Goal: Task Accomplishment & Management: Use online tool/utility

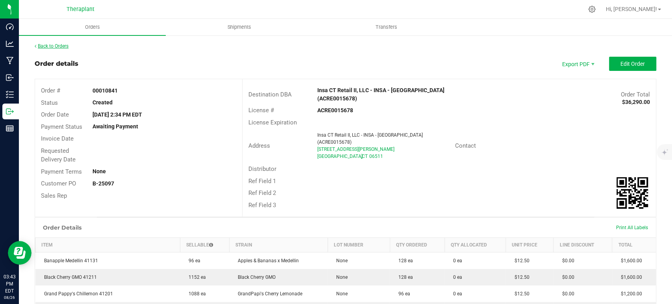
click at [61, 45] on link "Back to Orders" at bounding box center [52, 46] width 34 height 6
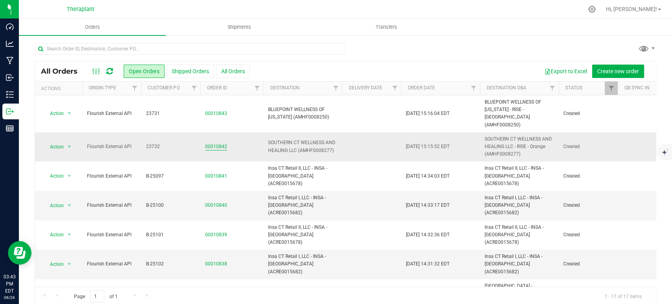
click at [217, 143] on link "00010842" at bounding box center [216, 146] width 22 height 7
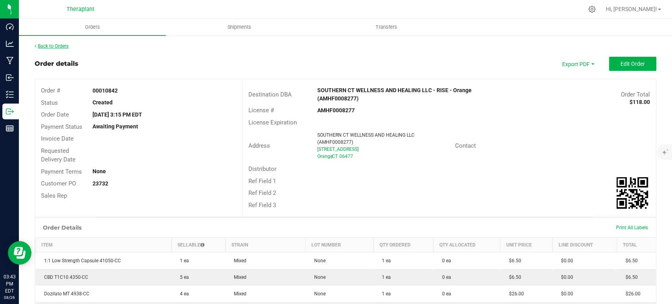
click at [63, 46] on link "Back to Orders" at bounding box center [52, 46] width 34 height 6
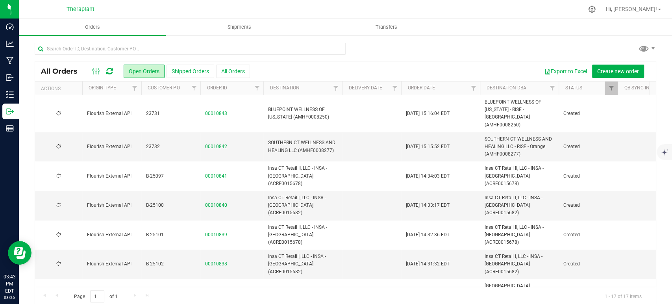
click at [218, 110] on link "00010843" at bounding box center [216, 113] width 22 height 7
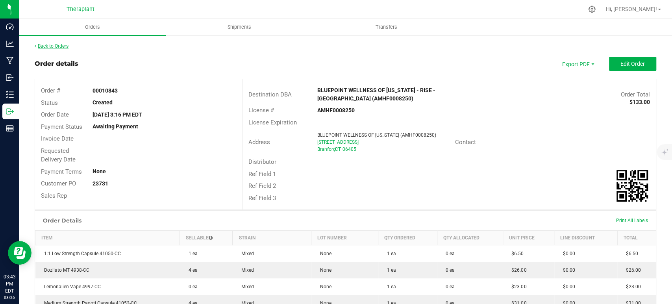
click at [65, 48] on link "Back to Orders" at bounding box center [52, 46] width 34 height 6
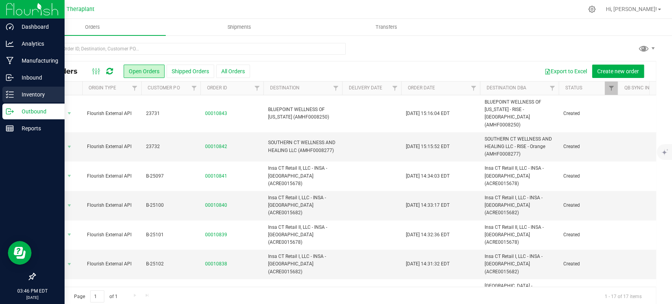
click at [19, 96] on p "Inventory" at bounding box center [37, 94] width 47 height 9
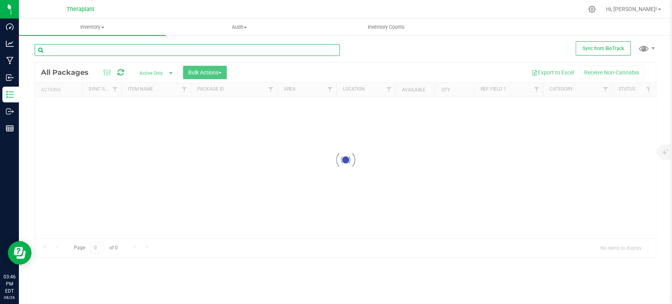
click at [178, 52] on input "text" at bounding box center [187, 50] width 305 height 12
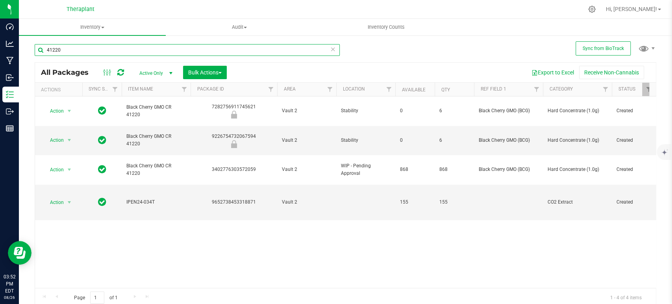
type input "41220"
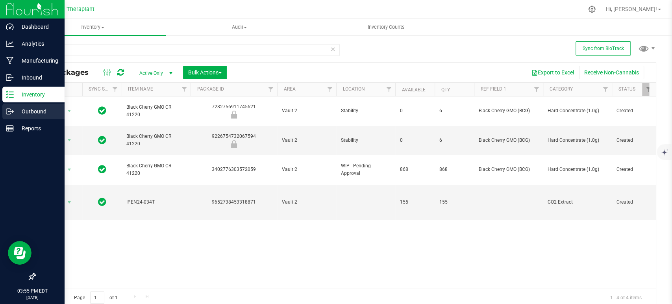
click at [39, 113] on p "Outbound" at bounding box center [37, 111] width 47 height 9
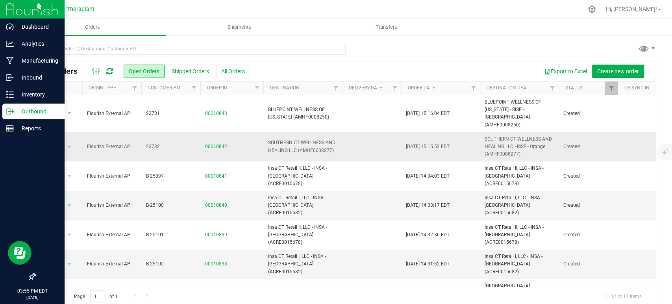
scroll to position [44, 0]
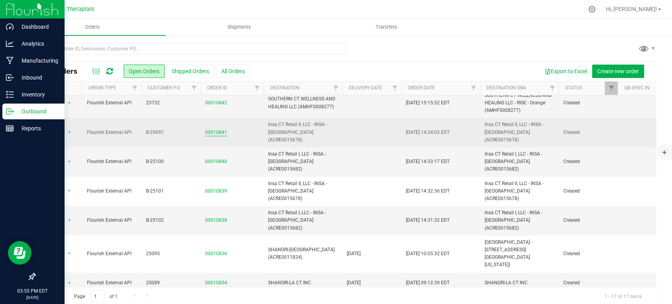
click at [217, 129] on link "00010841" at bounding box center [216, 132] width 22 height 7
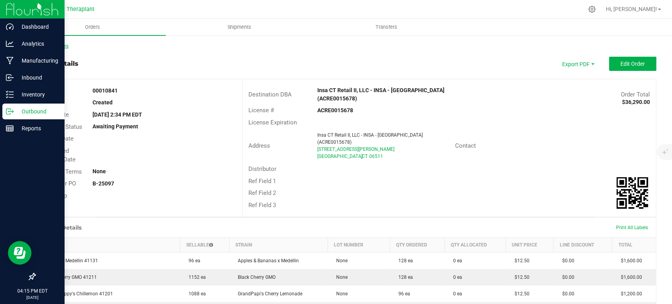
click at [58, 49] on link "Back to Orders" at bounding box center [52, 46] width 34 height 6
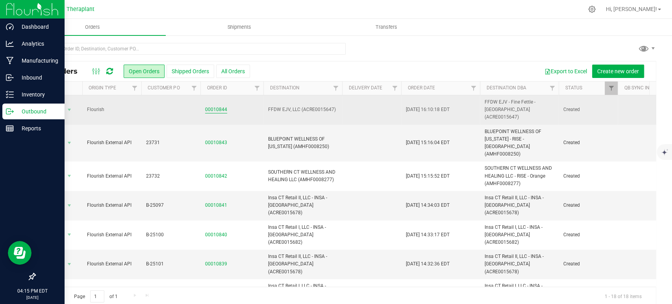
click at [213, 107] on link "00010844" at bounding box center [216, 109] width 22 height 7
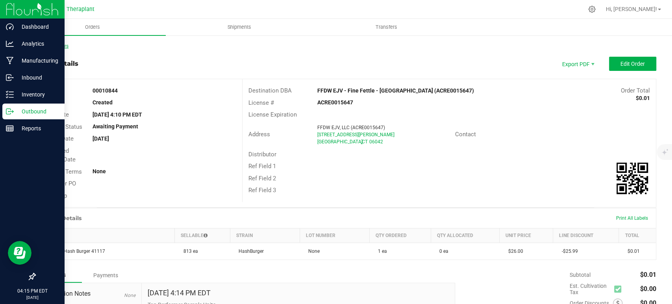
click at [54, 47] on link "Back to Orders" at bounding box center [52, 46] width 34 height 6
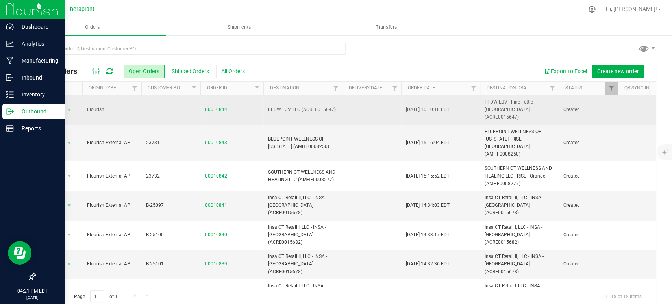
click at [212, 106] on link "00010844" at bounding box center [216, 109] width 22 height 7
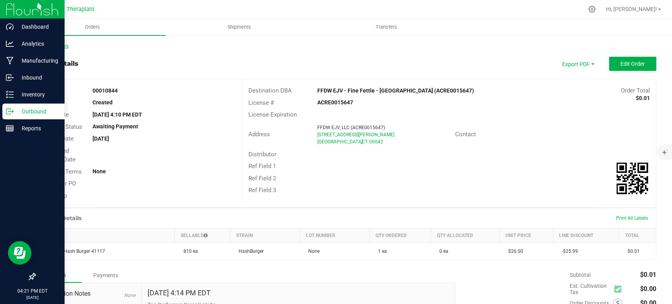
click at [65, 47] on link "Back to Orders" at bounding box center [52, 46] width 34 height 6
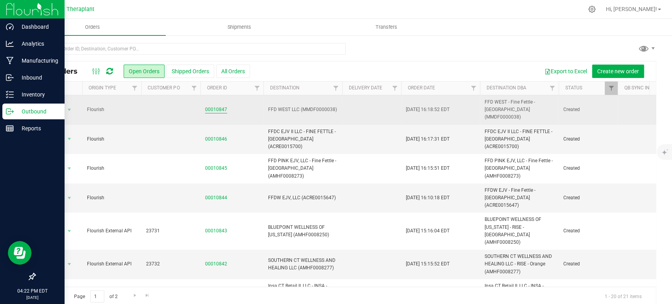
click at [221, 107] on link "00010847" at bounding box center [216, 109] width 22 height 7
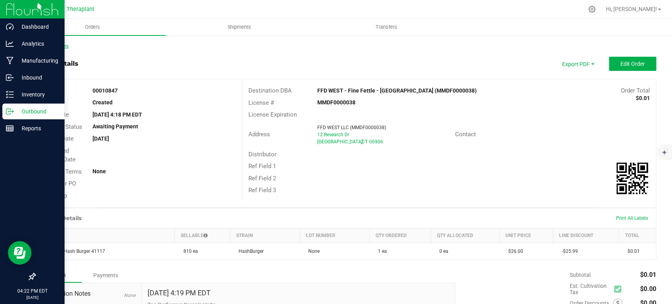
click at [65, 45] on link "Back to Orders" at bounding box center [52, 46] width 34 height 6
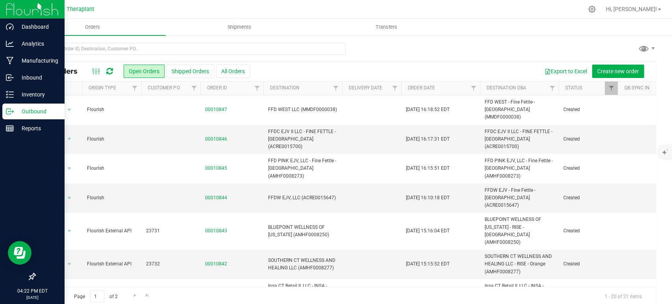
click at [112, 69] on icon at bounding box center [109, 71] width 7 height 8
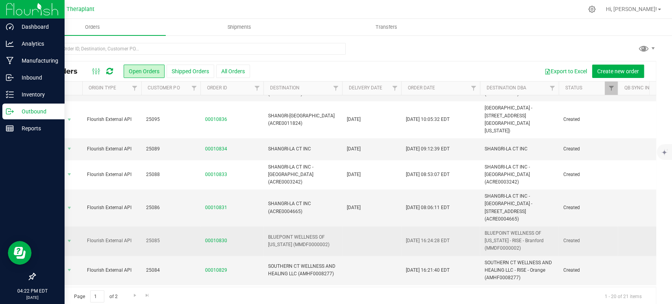
scroll to position [310, 0]
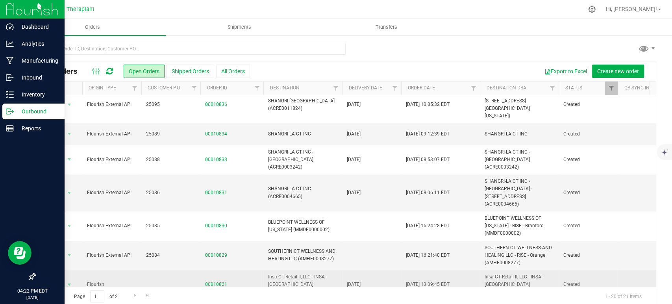
click at [209, 281] on link "00010821" at bounding box center [216, 284] width 22 height 7
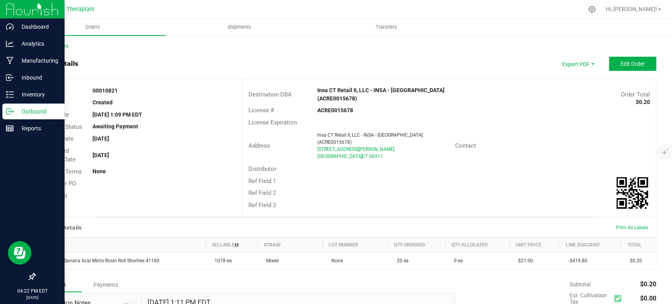
click at [65, 42] on div "Back to Orders Order details Export PDF Edit Order Order # 00010821 Status Crea…" at bounding box center [345, 220] width 653 height 371
click at [65, 46] on link "Back to Orders" at bounding box center [52, 46] width 34 height 6
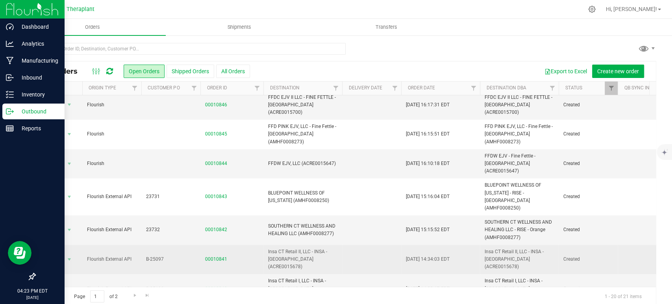
scroll to position [44, 0]
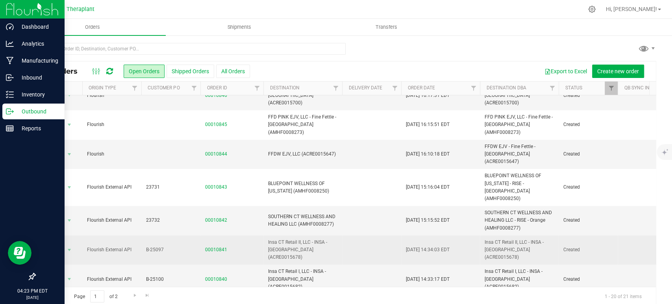
click at [204, 235] on td "00010841" at bounding box center [231, 250] width 63 height 30
click at [209, 246] on link "00010841" at bounding box center [216, 249] width 22 height 7
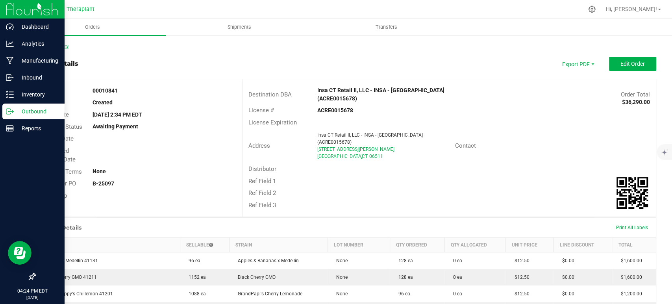
click at [50, 46] on link "Back to Orders" at bounding box center [52, 46] width 34 height 6
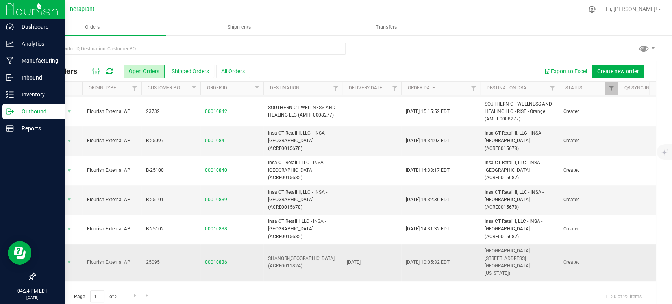
scroll to position [175, 0]
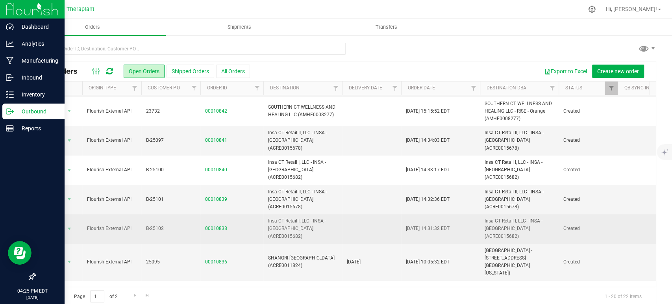
click at [226, 225] on span "00010838" at bounding box center [232, 228] width 54 height 7
click at [225, 225] on link "00010838" at bounding box center [216, 228] width 22 height 7
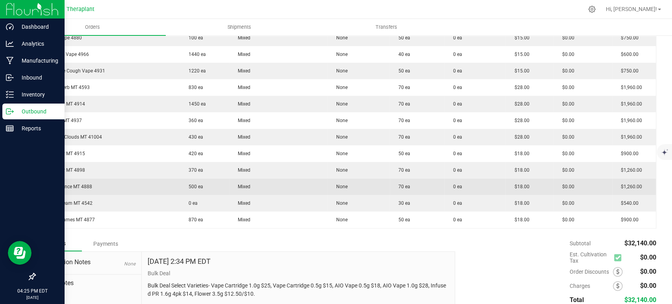
scroll to position [621, 0]
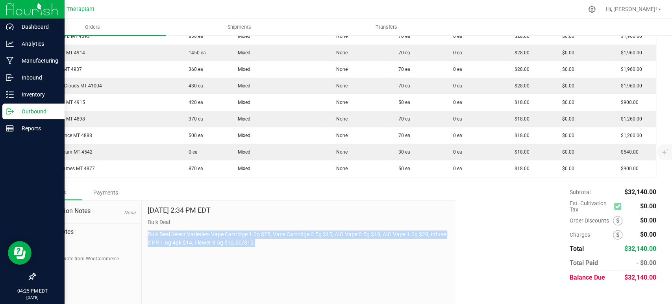
drag, startPoint x: 261, startPoint y: 235, endPoint x: 146, endPoint y: 225, distance: 115.4
click at [148, 230] on p "Bulk Deal Select Varieties- Vape Cartridge 1.0g $25, Vape Cartridge 0.5g $15, A…" at bounding box center [298, 238] width 301 height 17
click at [327, 238] on div "Aug 26, 2025 2:34 PM EDT Bulk Deal Bulk Deal Select Varieties- Vape Cartridge 1…" at bounding box center [298, 252] width 313 height 105
drag, startPoint x: 295, startPoint y: 239, endPoint x: 155, endPoint y: 222, distance: 140.7
click at [146, 222] on div "Aug 26, 2025 2:34 PM EDT Bulk Deal Bulk Deal Select Varieties- Vape Cartridge 1…" at bounding box center [298, 252] width 313 height 105
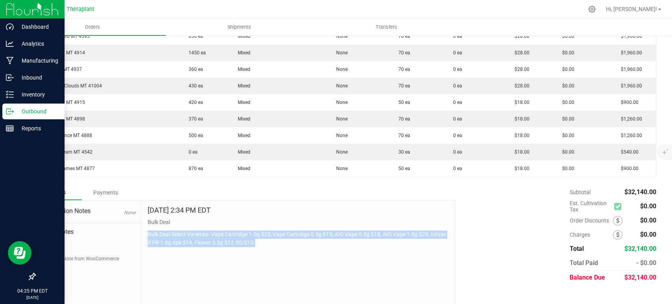
click at [363, 244] on div "Aug 26, 2025 2:34 PM EDT Bulk Deal Bulk Deal Select Varieties- Vape Cartridge 1…" at bounding box center [298, 252] width 313 height 105
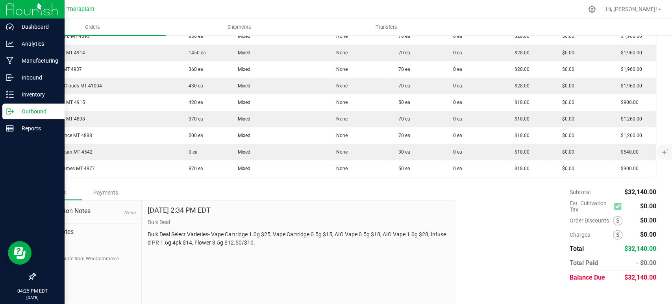
click at [311, 239] on div "Aug 26, 2025 2:34 PM EDT Bulk Deal Bulk Deal Select Varieties- Vape Cartridge 1…" at bounding box center [298, 252] width 313 height 105
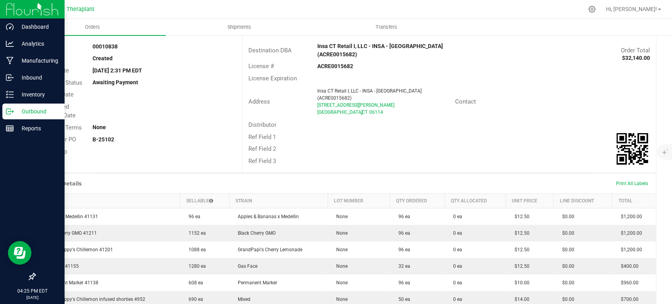
scroll to position [0, 0]
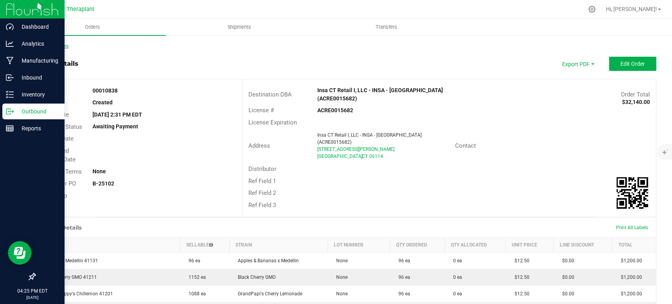
click at [56, 43] on div "Back to Orders" at bounding box center [345, 45] width 621 height 7
click at [59, 48] on link "Back to Orders" at bounding box center [52, 46] width 34 height 6
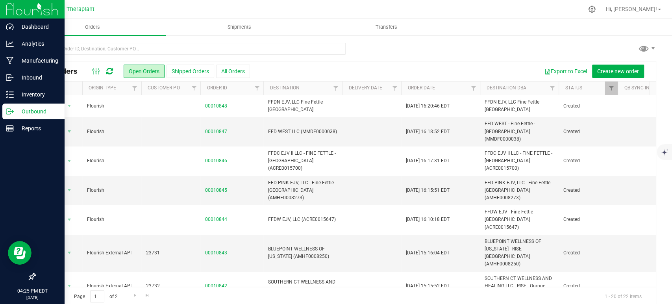
click at [109, 71] on icon at bounding box center [109, 71] width 7 height 8
click at [109, 72] on icon at bounding box center [109, 71] width 7 height 8
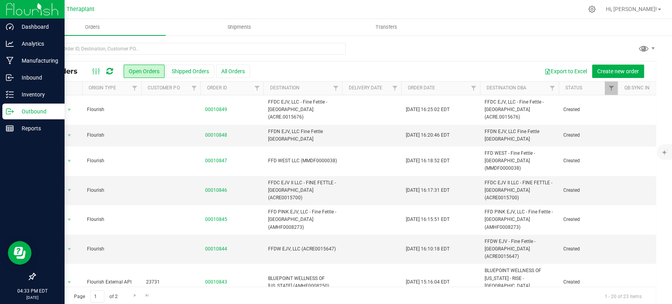
click at [105, 69] on div at bounding box center [102, 71] width 26 height 9
click at [107, 70] on div at bounding box center [102, 71] width 26 height 9
click at [109, 72] on icon at bounding box center [109, 71] width 7 height 8
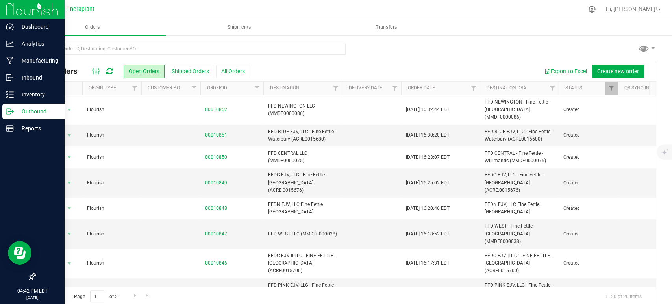
click at [111, 71] on icon at bounding box center [109, 71] width 7 height 8
click at [113, 73] on icon at bounding box center [109, 71] width 7 height 8
click at [109, 69] on icon at bounding box center [109, 71] width 7 height 8
click at [109, 70] on icon at bounding box center [109, 71] width 7 height 8
click at [107, 70] on icon at bounding box center [109, 71] width 7 height 8
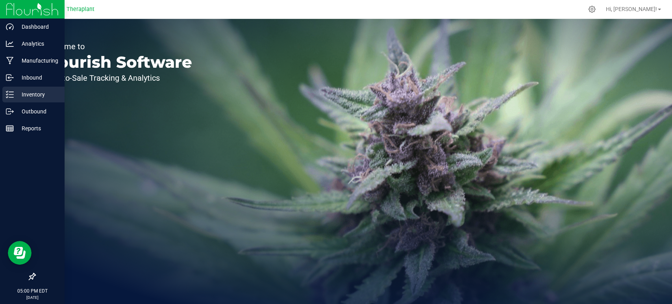
click at [17, 91] on p "Inventory" at bounding box center [37, 94] width 47 height 9
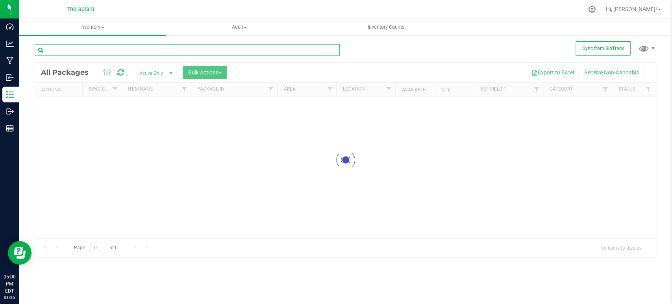
click at [113, 46] on input "text" at bounding box center [187, 50] width 305 height 12
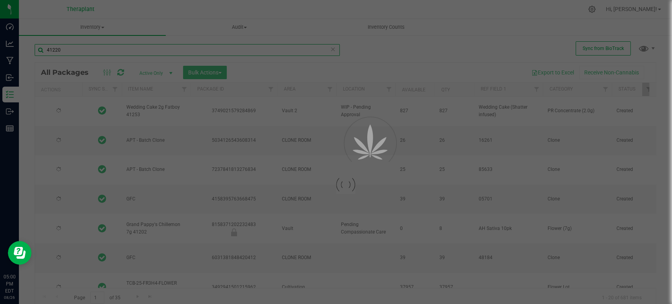
type input "41220"
type input "[DATE]"
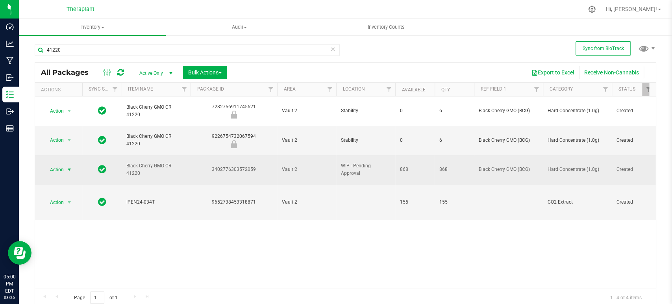
click at [57, 164] on span "Action" at bounding box center [53, 169] width 21 height 11
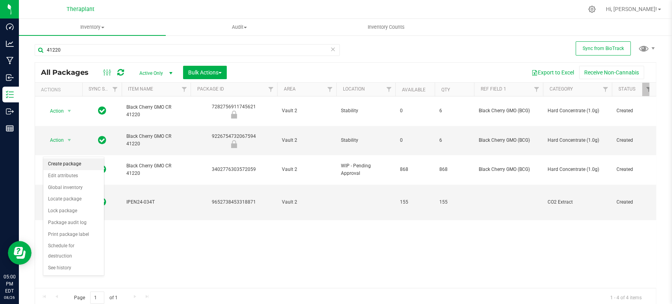
click at [61, 166] on li "Create package" at bounding box center [73, 164] width 61 height 12
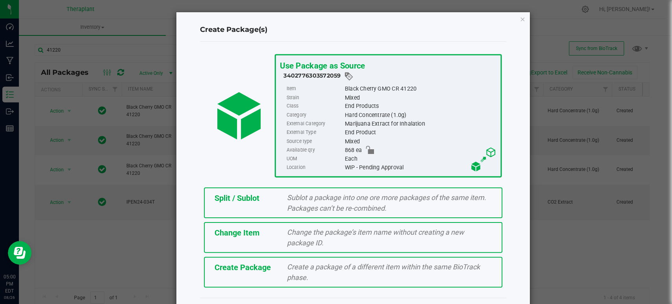
click at [259, 198] on div "Split / Sublot" at bounding box center [245, 198] width 72 height 12
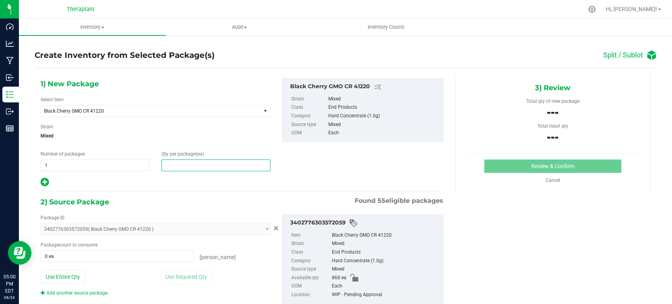
click at [191, 168] on span at bounding box center [215, 165] width 109 height 12
type input "8"
click at [72, 255] on span at bounding box center [117, 256] width 153 height 12
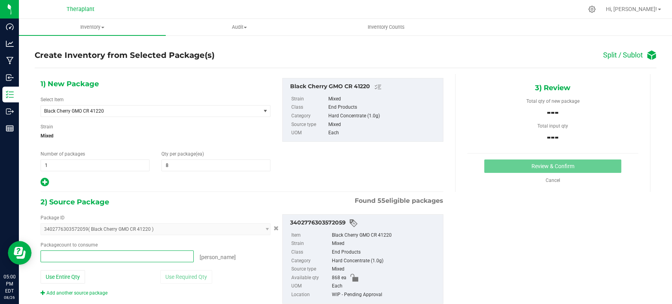
type input "8"
type input "8 ea"
click at [242, 215] on div "Package ID" at bounding box center [156, 217] width 230 height 7
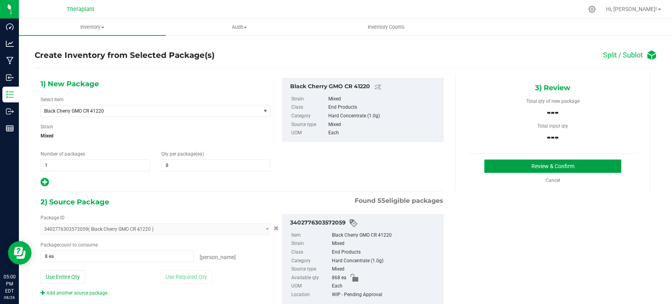
click at [516, 163] on button "Review & Confirm" at bounding box center [552, 165] width 137 height 13
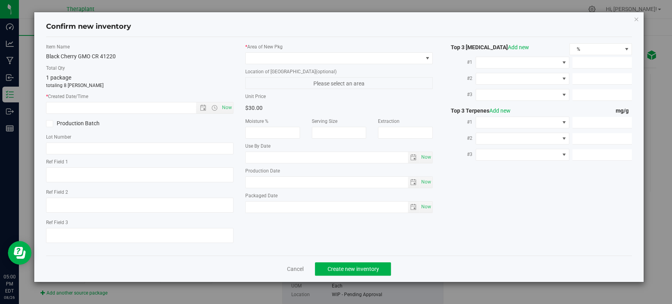
type textarea "Black Cherry GMO (BCG)"
type input "[DATE]"
click at [230, 110] on span "Now" at bounding box center [226, 107] width 13 height 11
type input "[DATE] 5:00 PM"
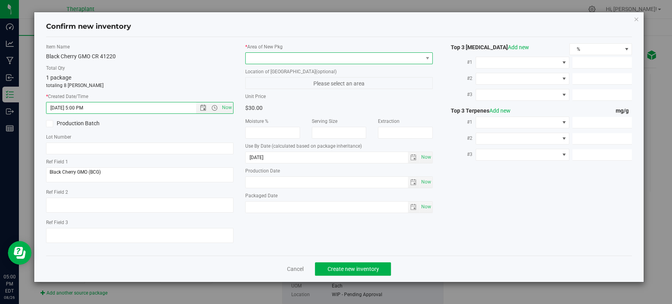
click at [266, 61] on span at bounding box center [334, 58] width 177 height 11
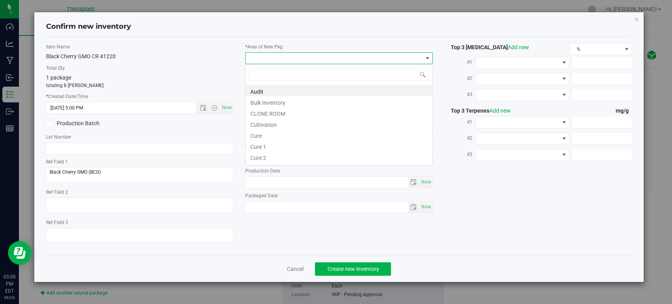
scroll to position [11, 187]
type input "v"
click at [265, 109] on li "Vault" at bounding box center [339, 112] width 187 height 11
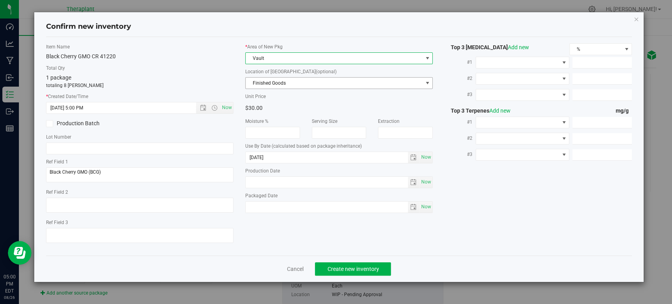
click at [291, 86] on span "Finished Goods" at bounding box center [334, 83] width 177 height 11
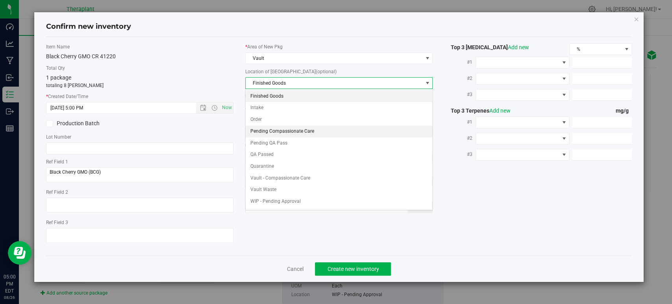
click at [283, 131] on li "Pending Compassionate Care" at bounding box center [339, 132] width 187 height 12
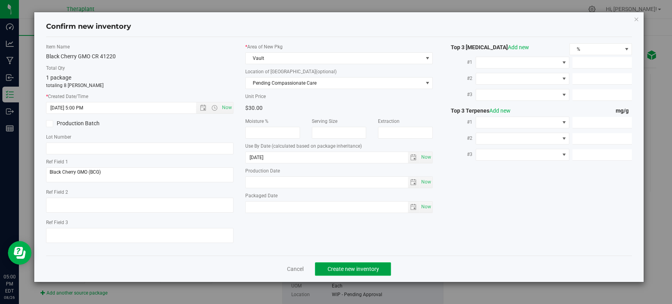
click at [340, 272] on button "Create new inventory" at bounding box center [353, 268] width 76 height 13
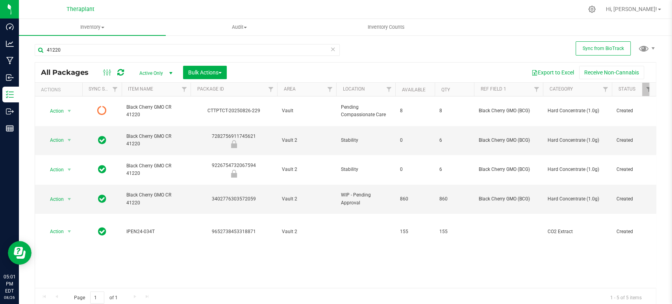
click at [122, 74] on icon at bounding box center [120, 72] width 7 height 8
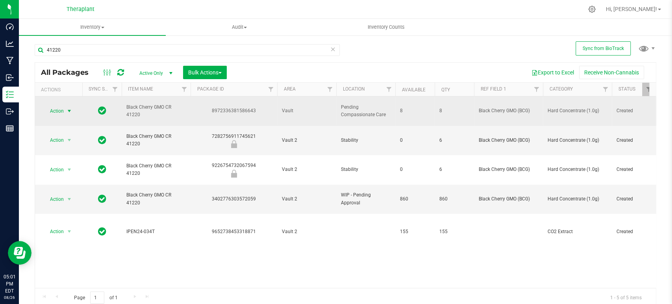
click at [55, 109] on span "Action" at bounding box center [53, 110] width 21 height 11
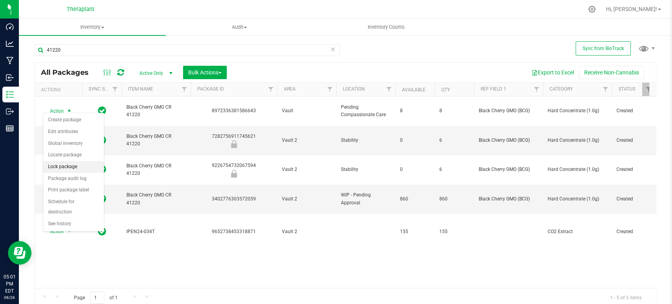
click at [67, 167] on li "Lock package" at bounding box center [73, 167] width 61 height 12
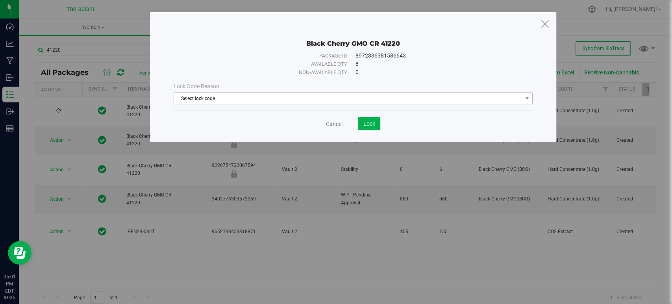
click at [338, 102] on span "Select lock code" at bounding box center [348, 98] width 348 height 11
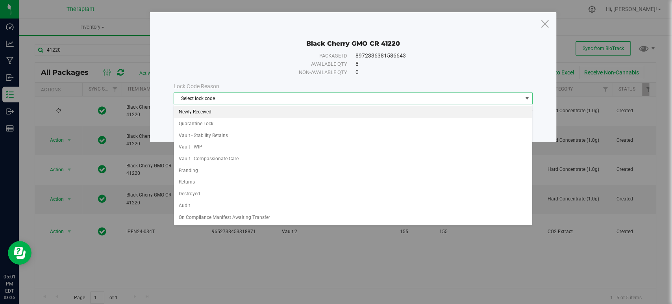
click at [208, 109] on li "Newly Received" at bounding box center [353, 112] width 358 height 12
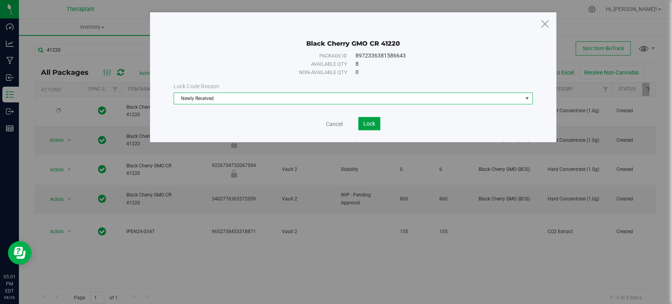
click at [373, 127] on button "Lock" at bounding box center [369, 123] width 22 height 13
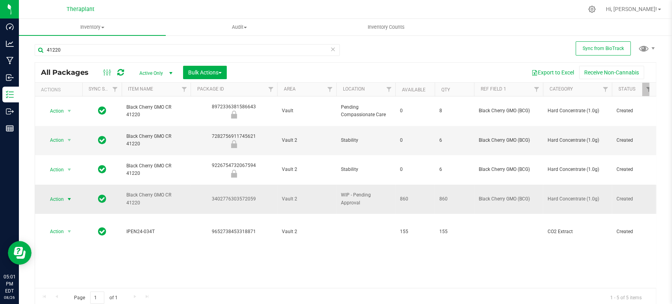
click at [65, 194] on span "select" at bounding box center [70, 199] width 10 height 11
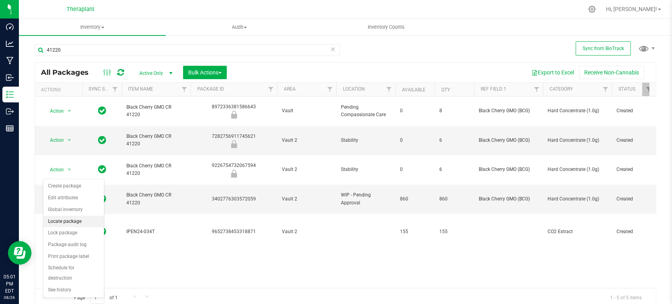
click at [64, 223] on li "Locate package" at bounding box center [73, 222] width 61 height 12
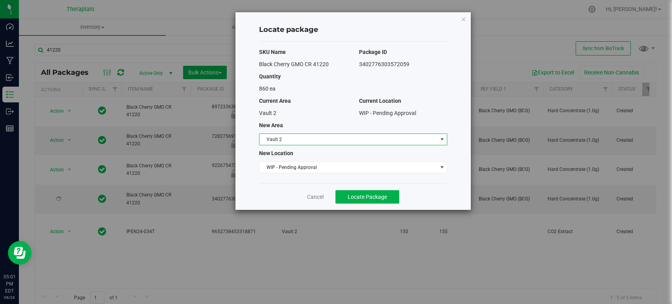
click at [282, 137] on span "Vault 2" at bounding box center [347, 139] width 177 height 11
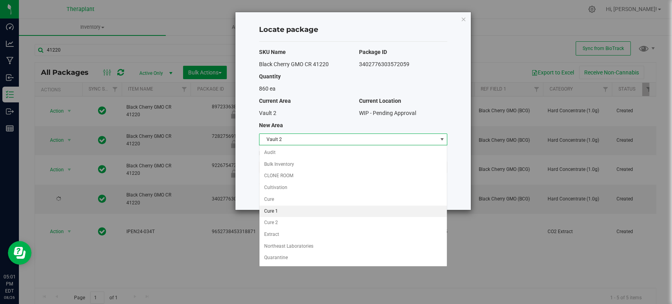
scroll to position [33, 0]
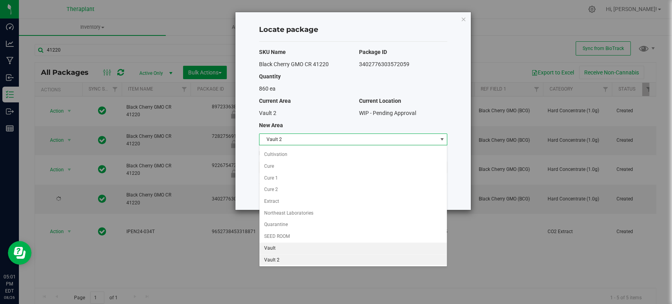
click at [270, 246] on li "Vault" at bounding box center [352, 248] width 187 height 12
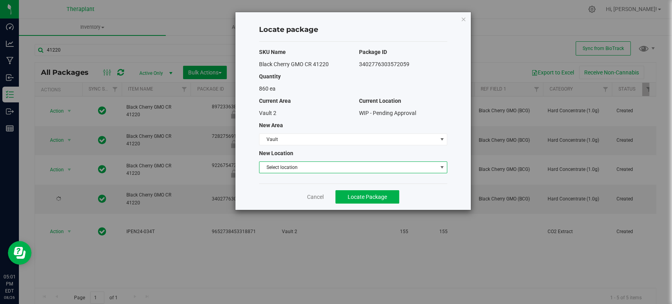
click at [291, 170] on span "Select location" at bounding box center [347, 167] width 177 height 11
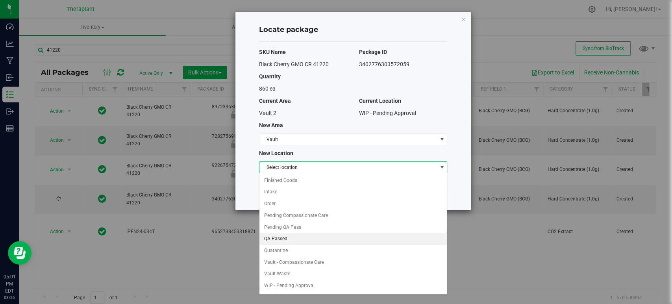
click at [271, 238] on li "QA Passed" at bounding box center [352, 239] width 187 height 12
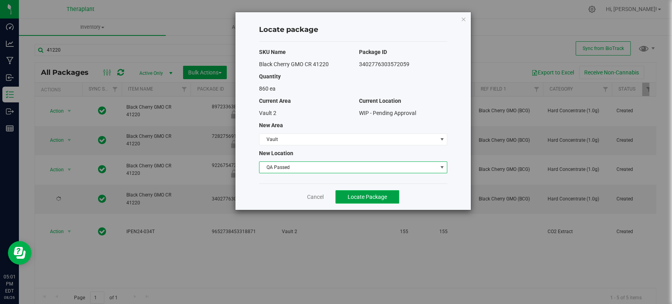
click at [378, 200] on button "Locate Package" at bounding box center [367, 196] width 64 height 13
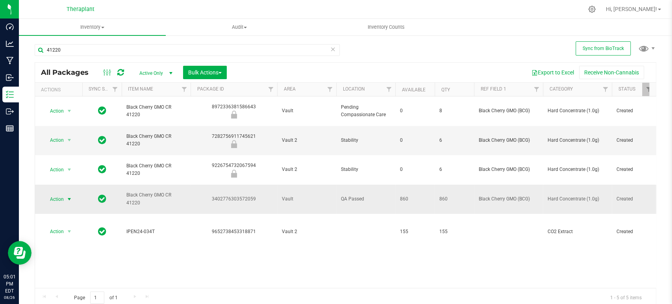
click at [64, 194] on span "Action" at bounding box center [53, 199] width 21 height 11
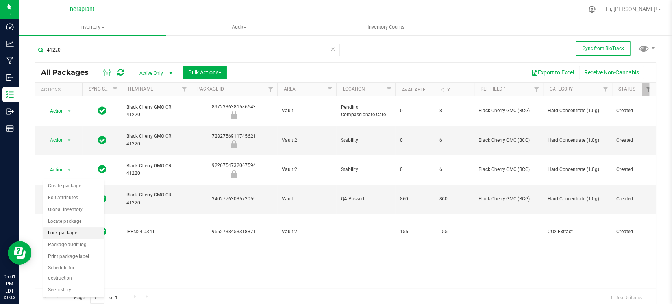
click at [61, 233] on li "Lock package" at bounding box center [73, 233] width 61 height 12
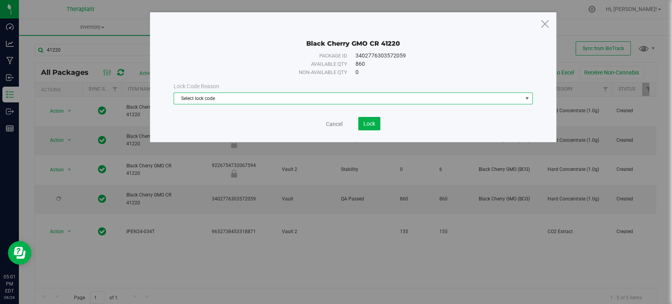
click at [340, 94] on span "Select lock code" at bounding box center [348, 98] width 348 height 11
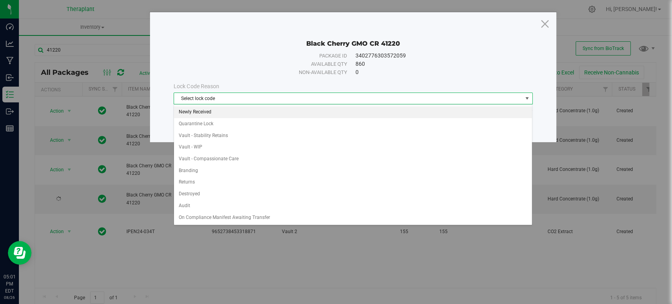
click at [271, 113] on li "Newly Received" at bounding box center [353, 112] width 358 height 12
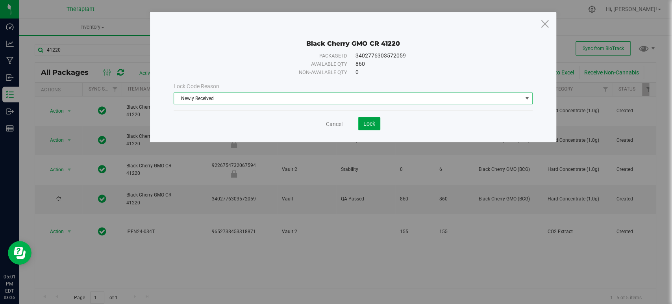
click at [368, 127] on button "Lock" at bounding box center [369, 123] width 22 height 13
